Goal: Task Accomplishment & Management: Complete application form

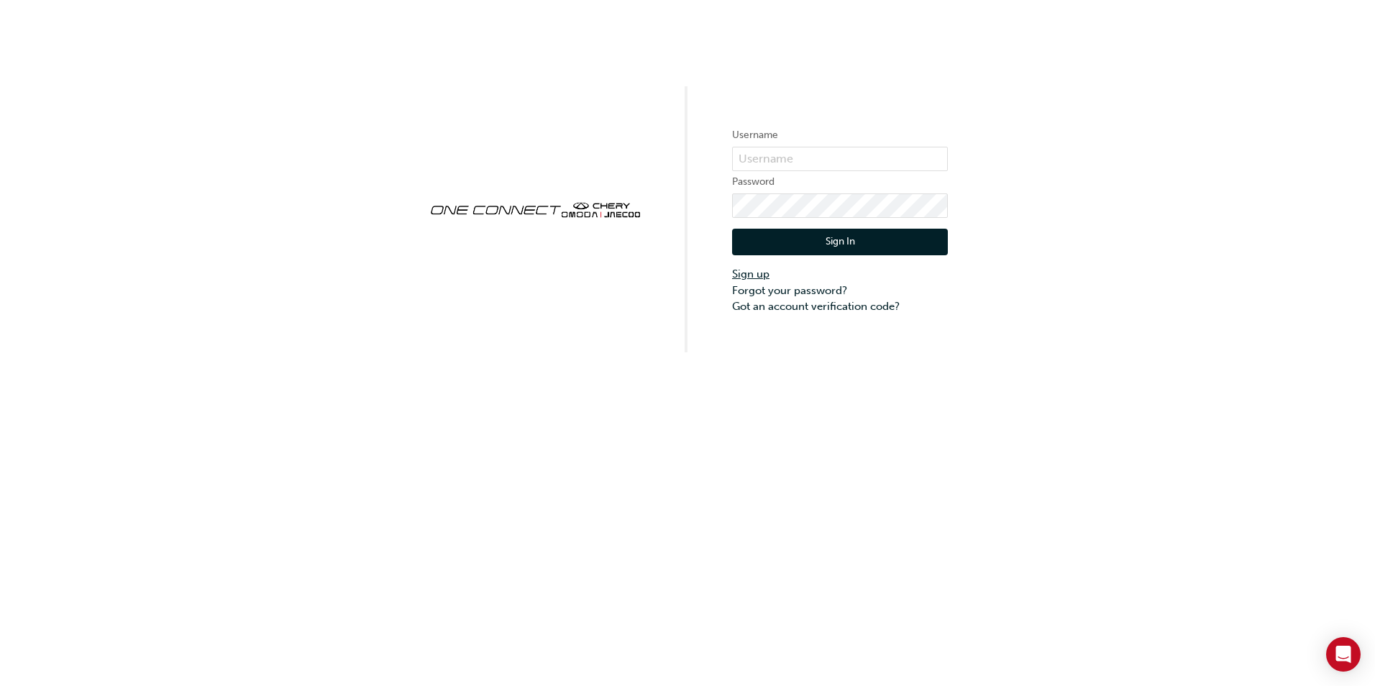
click at [754, 271] on link "Sign up" at bounding box center [840, 274] width 216 height 17
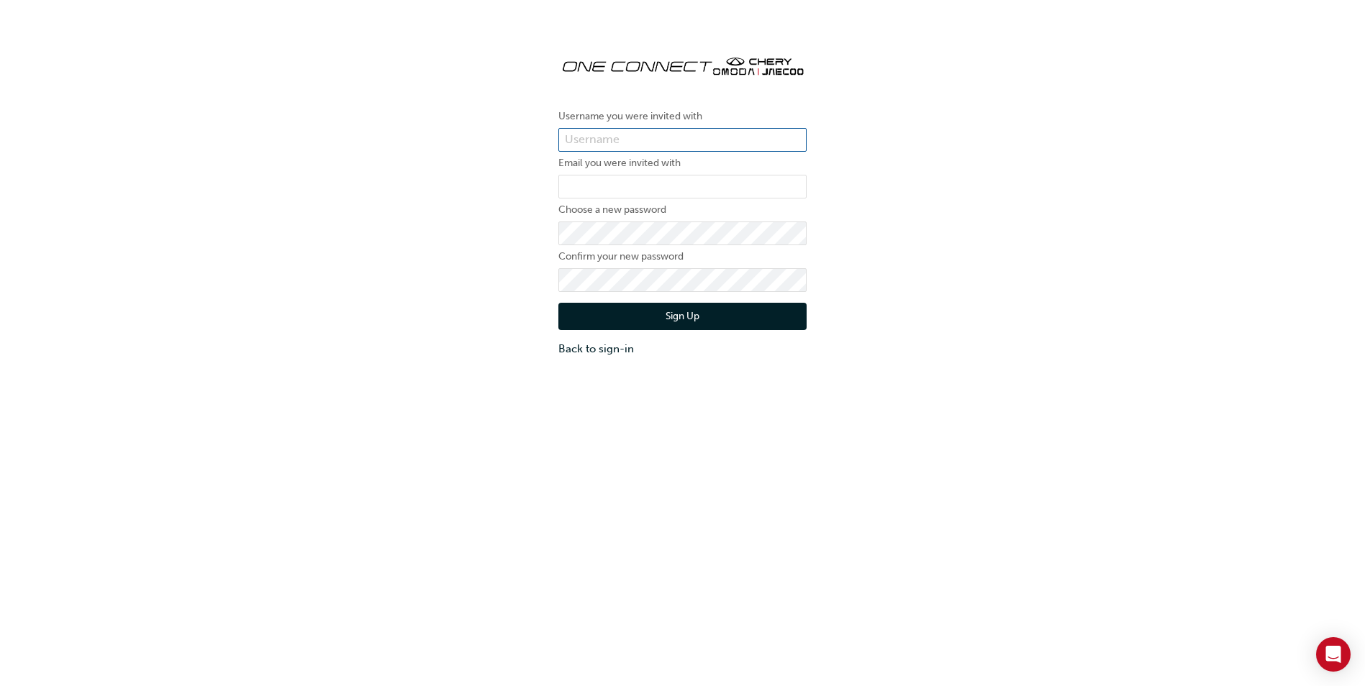
click at [639, 137] on input "text" at bounding box center [682, 140] width 248 height 24
type input "michaeld"
click at [616, 191] on input "email" at bounding box center [682, 187] width 248 height 24
click at [932, 229] on div "Username you were invited with [PERSON_NAME] Email you were invited with Choose…" at bounding box center [682, 199] width 1365 height 335
drag, startPoint x: 655, startPoint y: 198, endPoint x: 650, endPoint y: 188, distance: 10.3
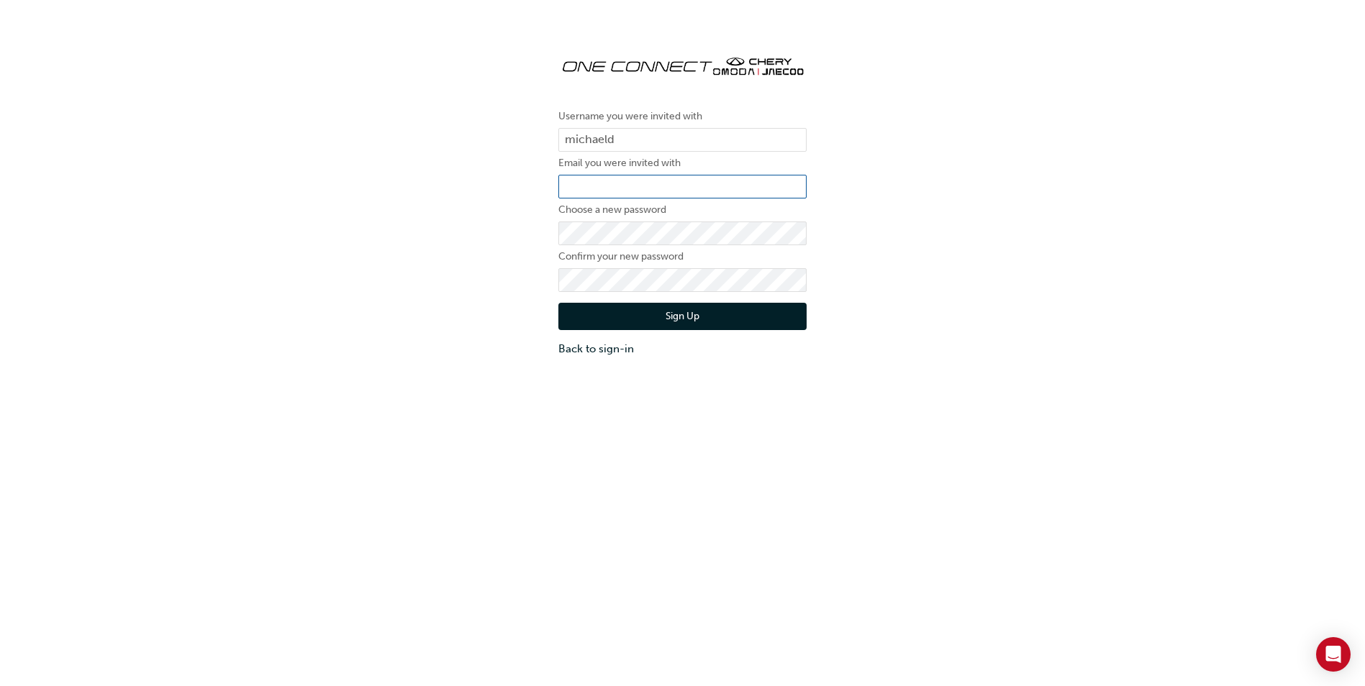
click at [655, 198] on input "email" at bounding box center [682, 187] width 248 height 24
click at [645, 183] on input "email" at bounding box center [682, 187] width 248 height 24
type input "S"
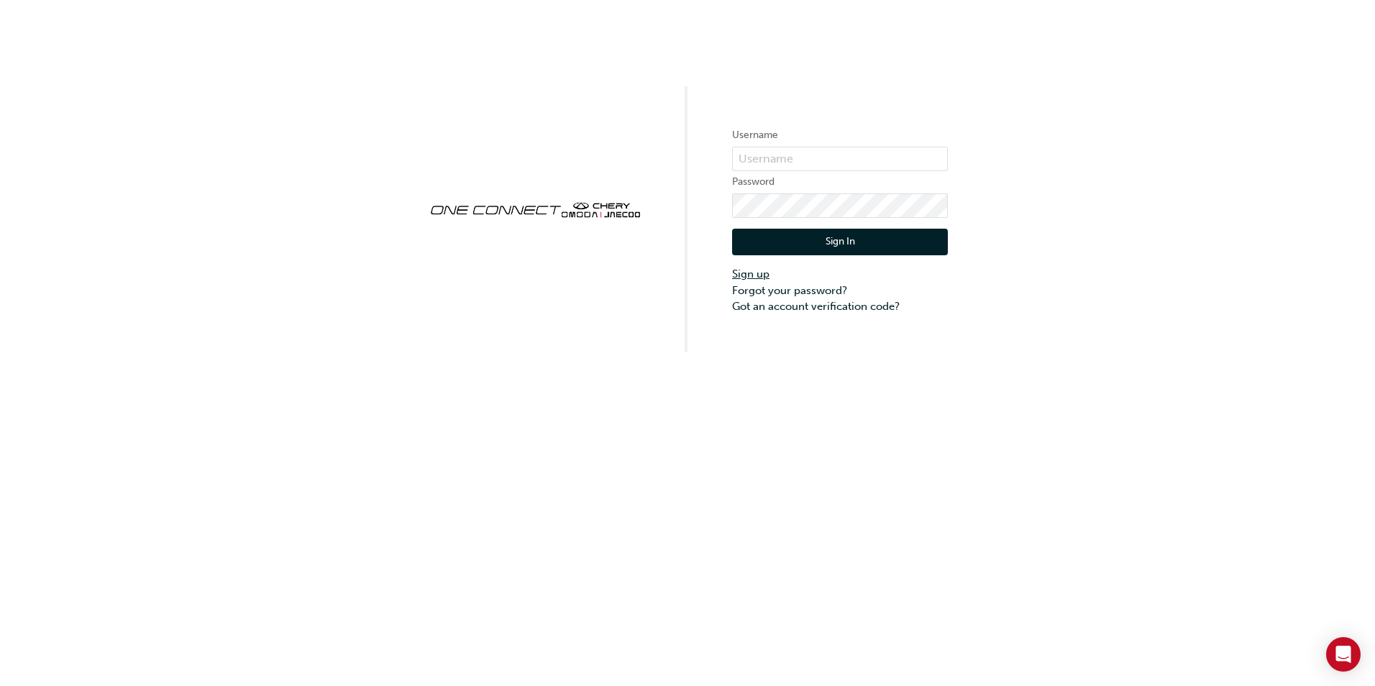
click at [760, 271] on link "Sign up" at bounding box center [840, 274] width 216 height 17
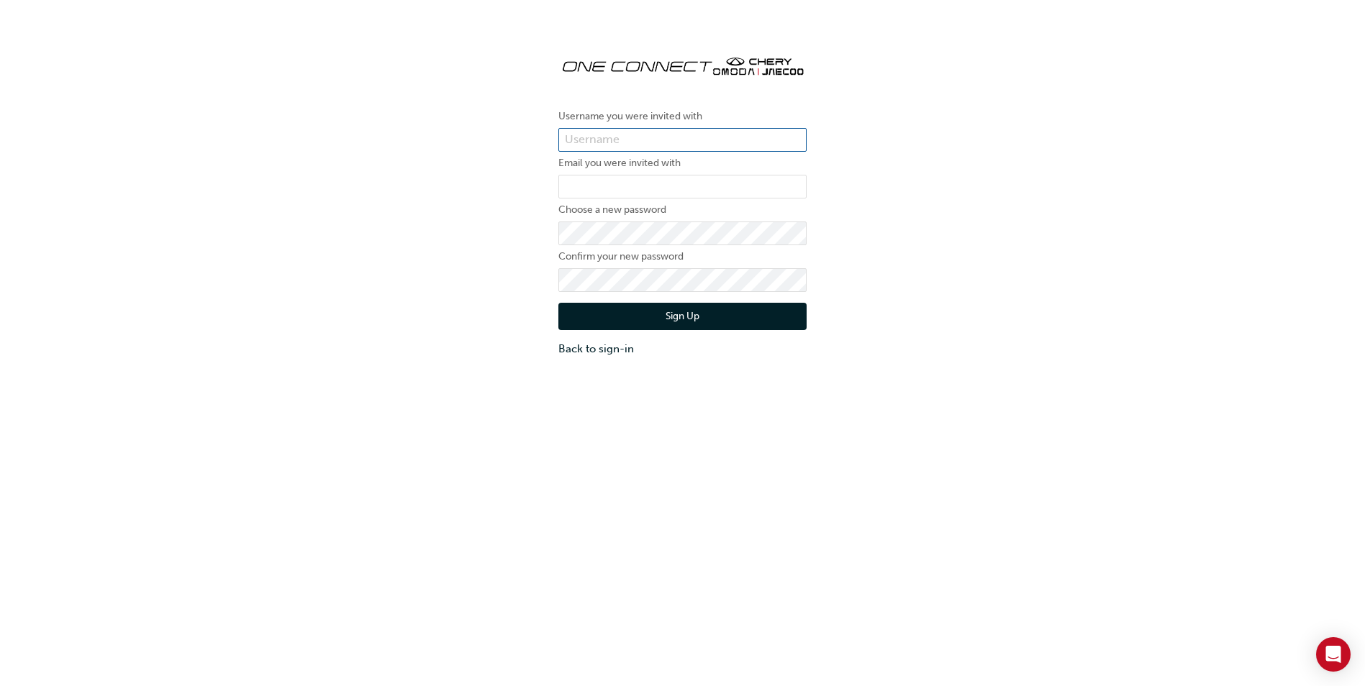
click at [650, 139] on input "text" at bounding box center [682, 140] width 248 height 24
